Goal: Task Accomplishment & Management: Use online tool/utility

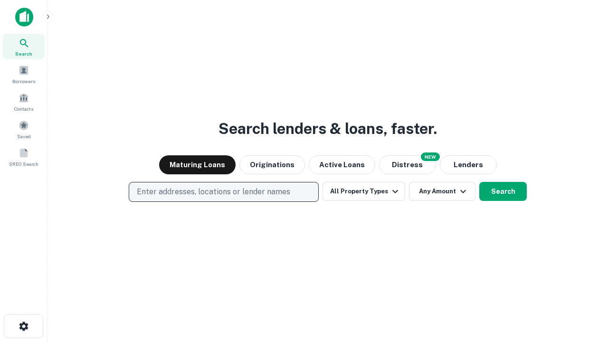
click at [223, 192] on p "Enter addresses, locations or lender names" at bounding box center [213, 191] width 153 height 11
type input "**********"
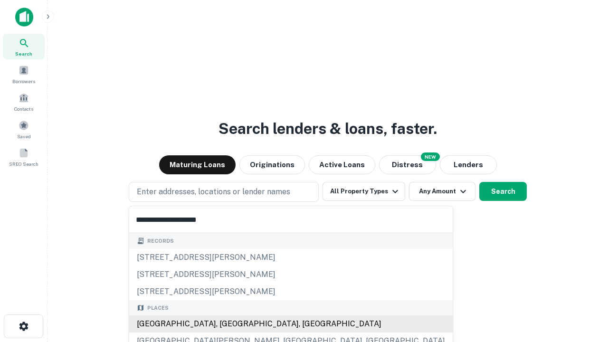
click at [227, 324] on div "[GEOGRAPHIC_DATA], [GEOGRAPHIC_DATA], [GEOGRAPHIC_DATA]" at bounding box center [291, 324] width 324 height 17
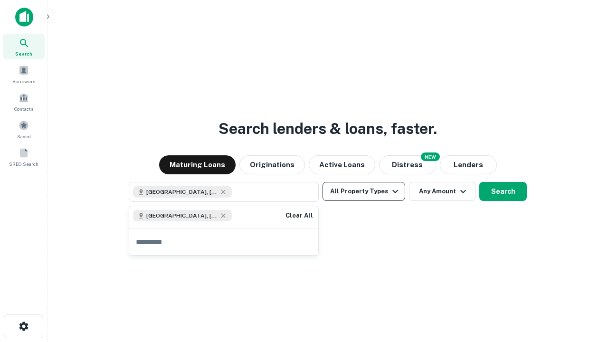
click at [364, 191] on button "All Property Types" at bounding box center [364, 191] width 83 height 19
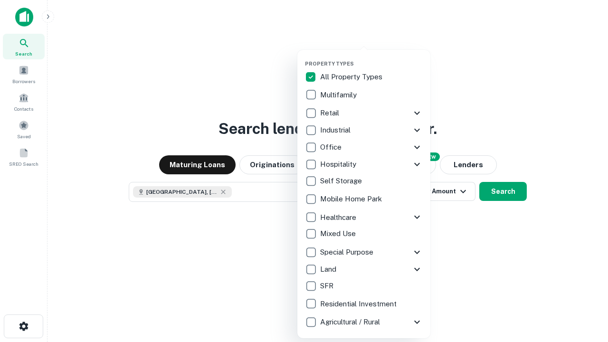
click at [372, 57] on button "button" at bounding box center [371, 57] width 133 height 0
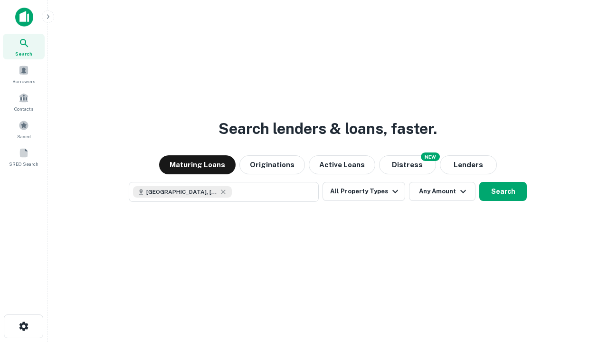
scroll to position [15, 0]
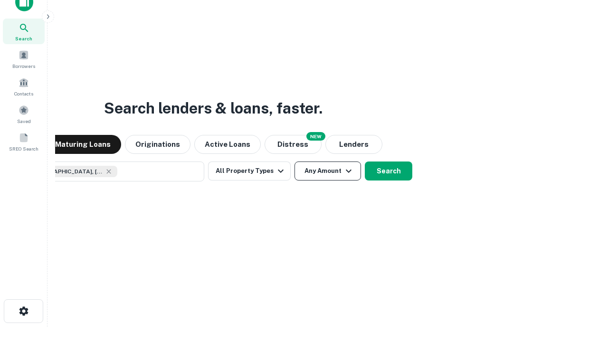
click at [295, 162] on button "Any Amount" at bounding box center [328, 171] width 67 height 19
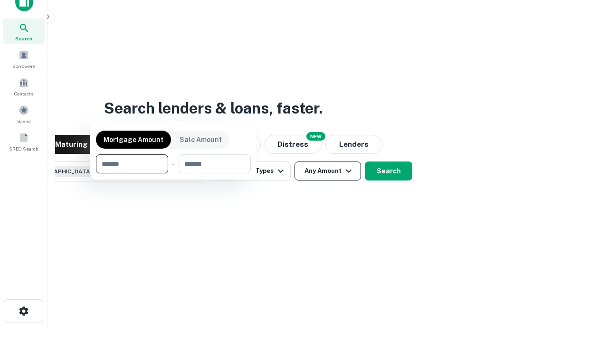
scroll to position [68, 269]
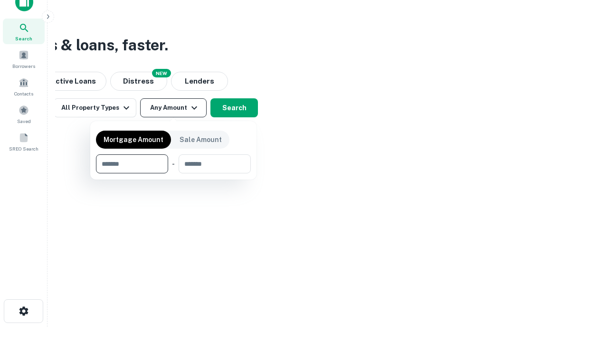
type input "*******"
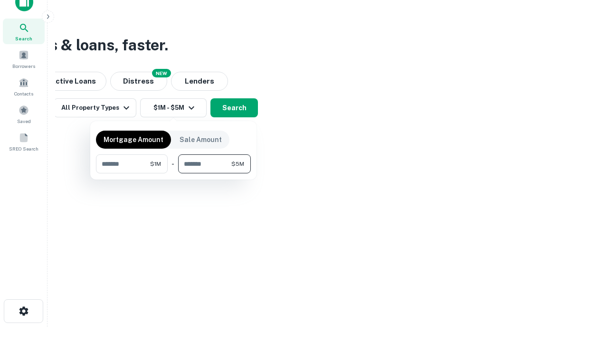
type input "*******"
click at [173, 173] on button "button" at bounding box center [173, 173] width 155 height 0
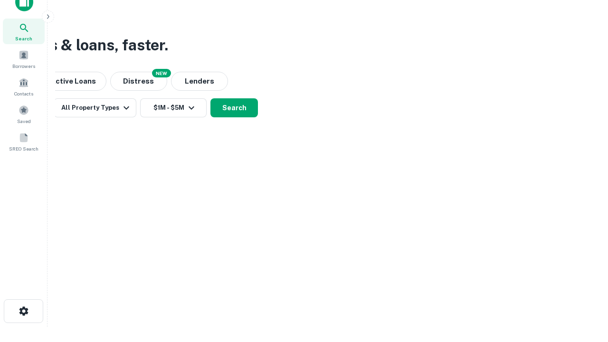
scroll to position [15, 0]
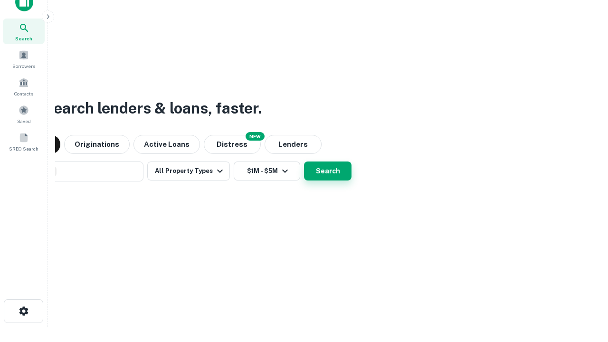
click at [304, 162] on button "Search" at bounding box center [328, 171] width 48 height 19
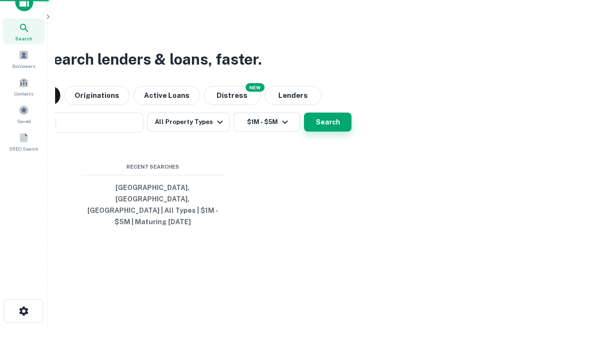
scroll to position [31, 269]
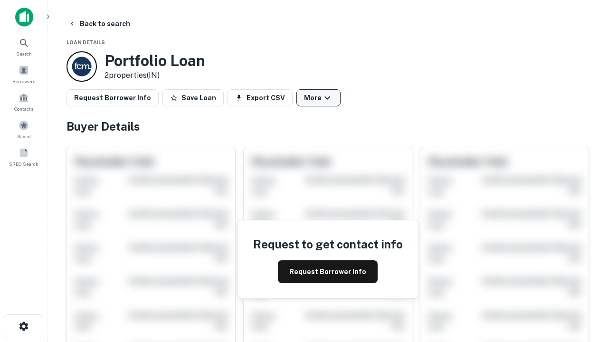
click at [318, 98] on button "More" at bounding box center [319, 97] width 44 height 17
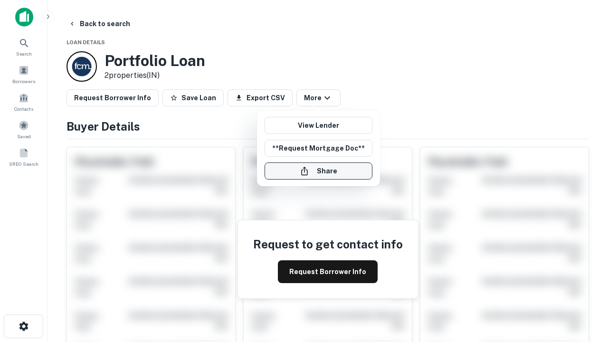
click at [318, 171] on button "Share" at bounding box center [319, 171] width 108 height 17
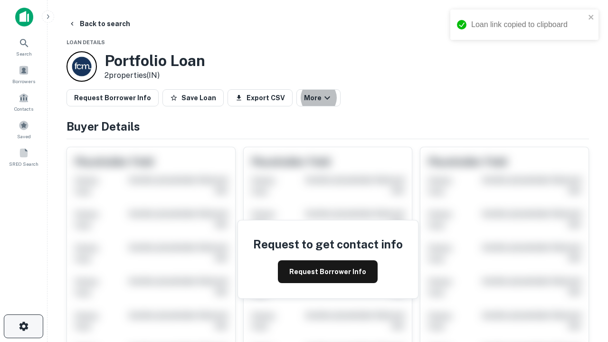
click at [23, 326] on icon "button" at bounding box center [23, 326] width 11 height 11
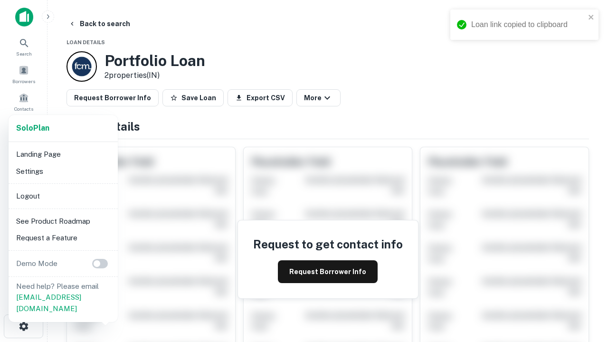
click at [63, 196] on li "Logout" at bounding box center [63, 196] width 102 height 17
